Goal: Transaction & Acquisition: Subscribe to service/newsletter

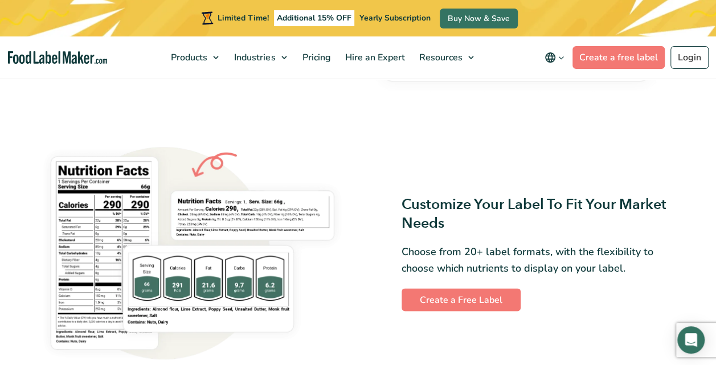
scroll to position [741, 0]
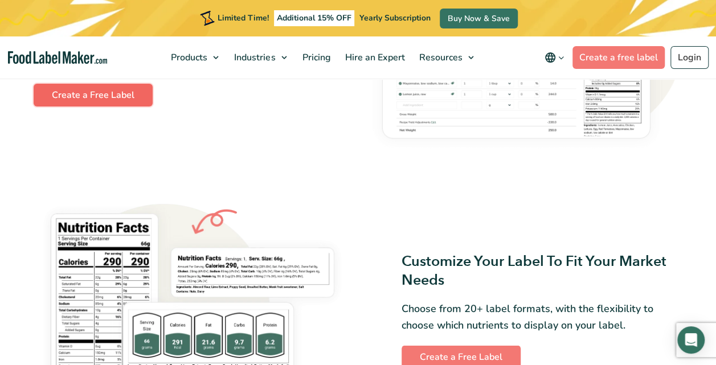
click at [88, 94] on link "Create a Free Label" at bounding box center [93, 95] width 119 height 23
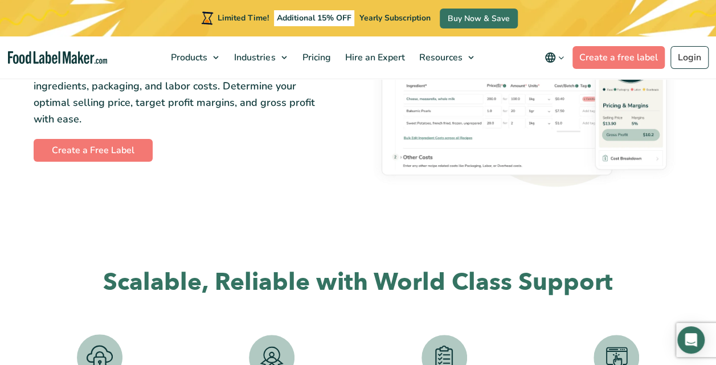
scroll to position [2053, 0]
